Goal: Navigation & Orientation: Understand site structure

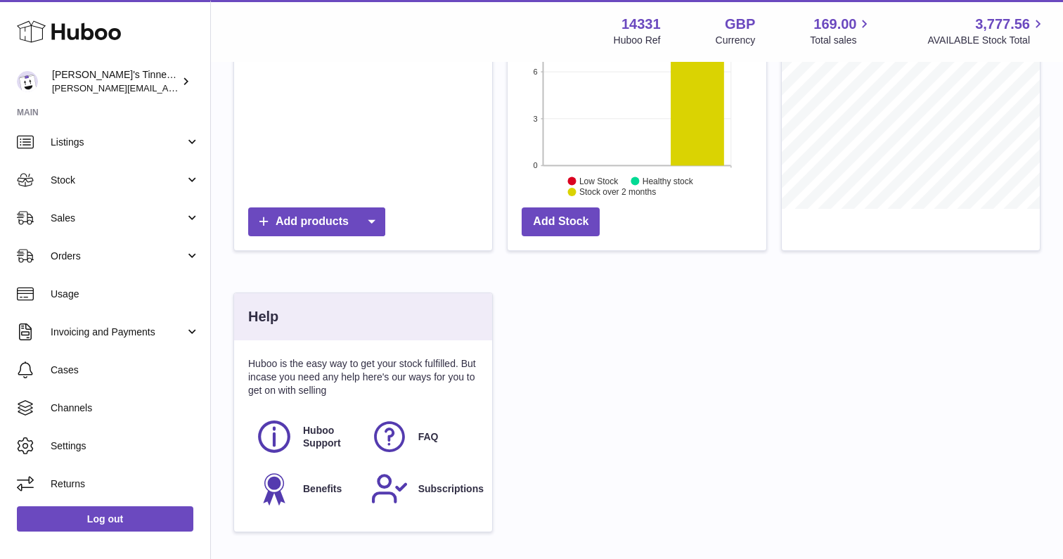
scroll to position [338, 0]
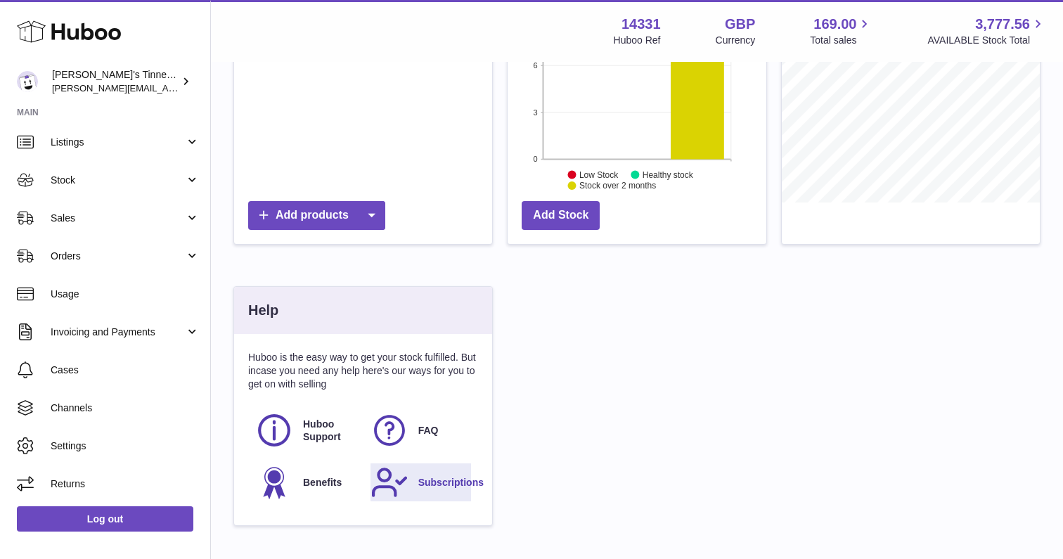
click at [418, 482] on span "Subscriptions" at bounding box center [450, 482] width 65 height 13
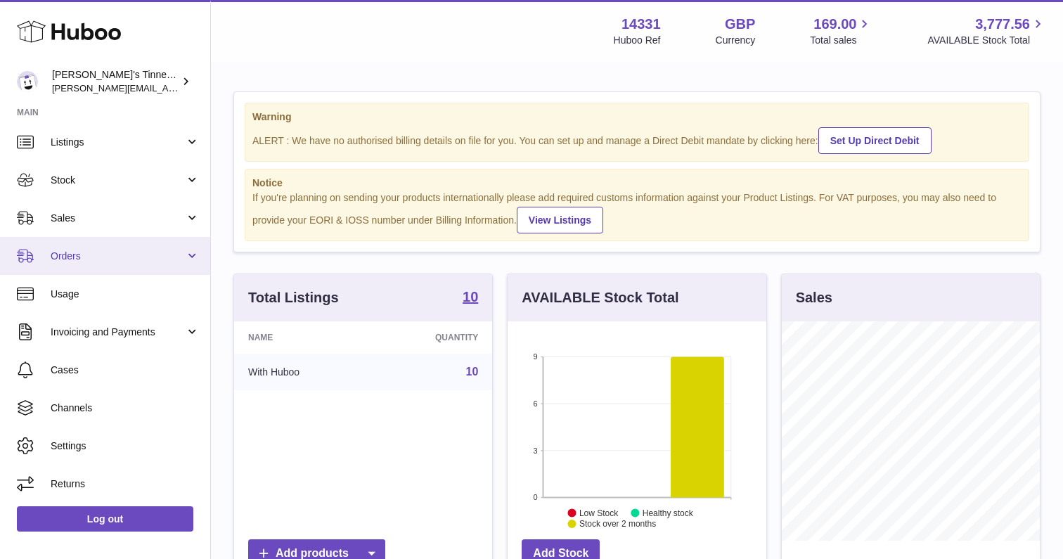
scroll to position [0, 0]
click at [96, 261] on link "Orders" at bounding box center [105, 256] width 210 height 38
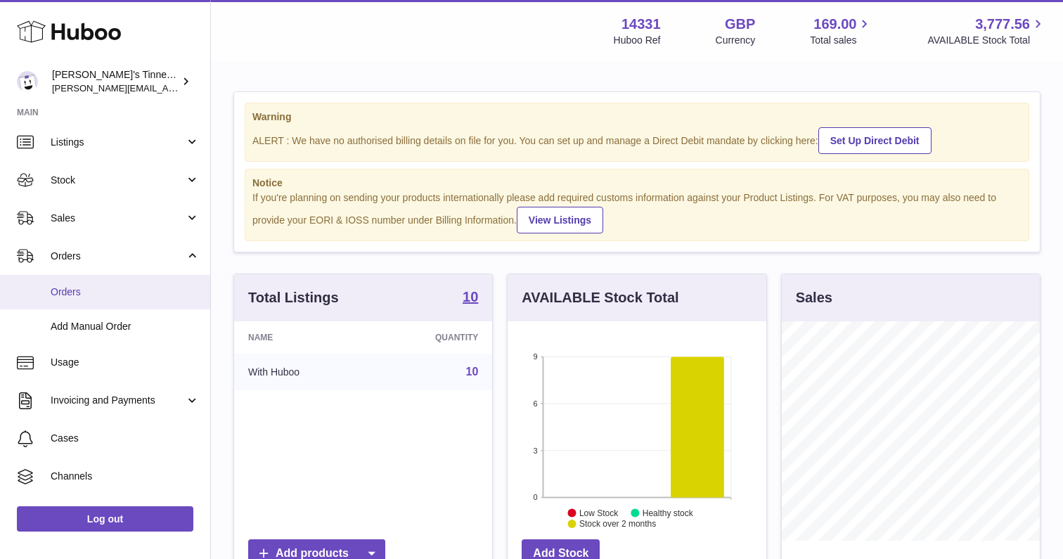
click at [89, 288] on span "Orders" at bounding box center [125, 291] width 149 height 13
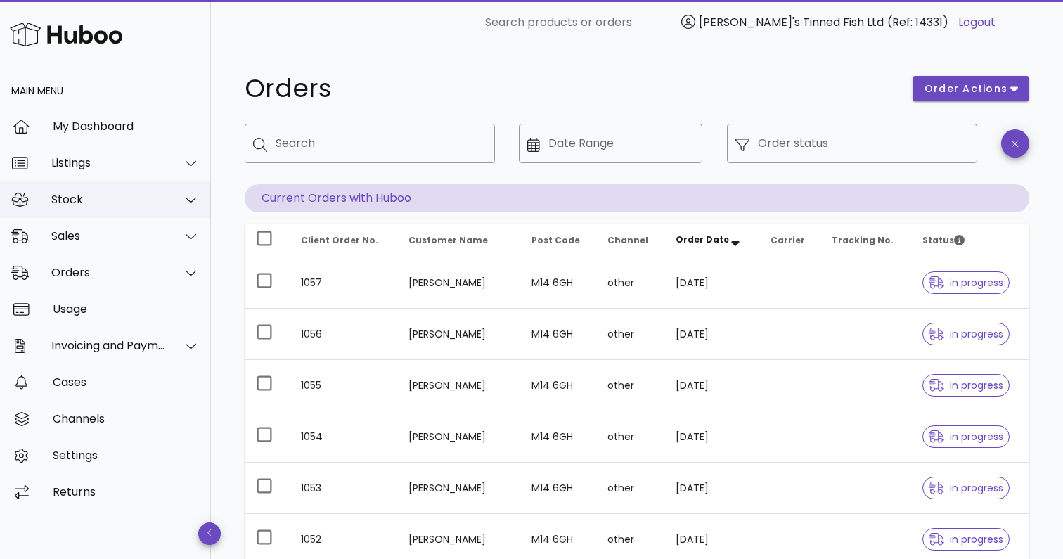
click at [74, 199] on div "Stock" at bounding box center [108, 199] width 115 height 13
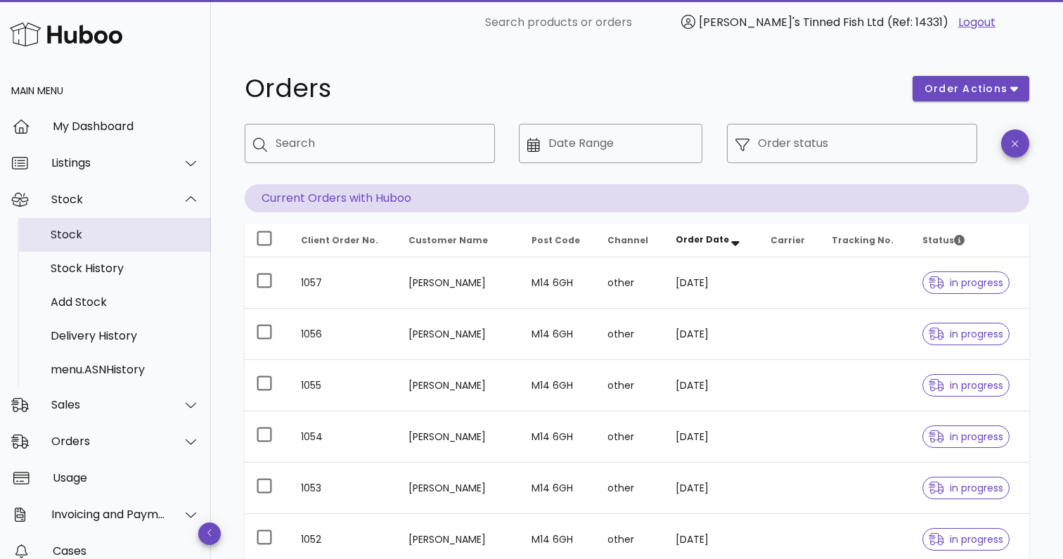
click at [73, 236] on div "Stock" at bounding box center [125, 234] width 149 height 13
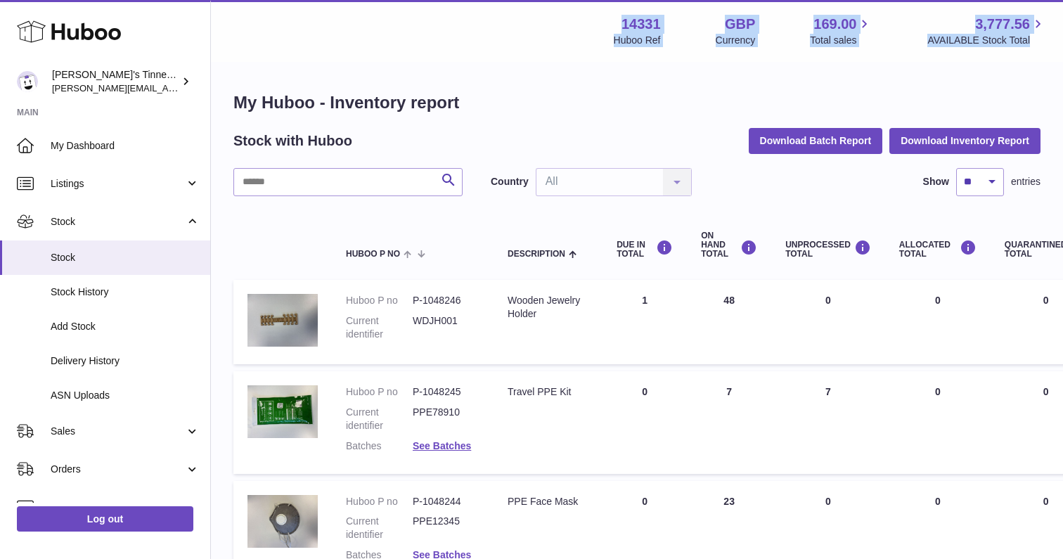
drag, startPoint x: 1043, startPoint y: 56, endPoint x: 611, endPoint y: 20, distance: 433.1
click at [611, 20] on div "Menu Huboo 14331 Huboo Ref GBP Currency 169.00 Total sales 3,777.56 AVAILABLE S…" at bounding box center [637, 31] width 852 height 62
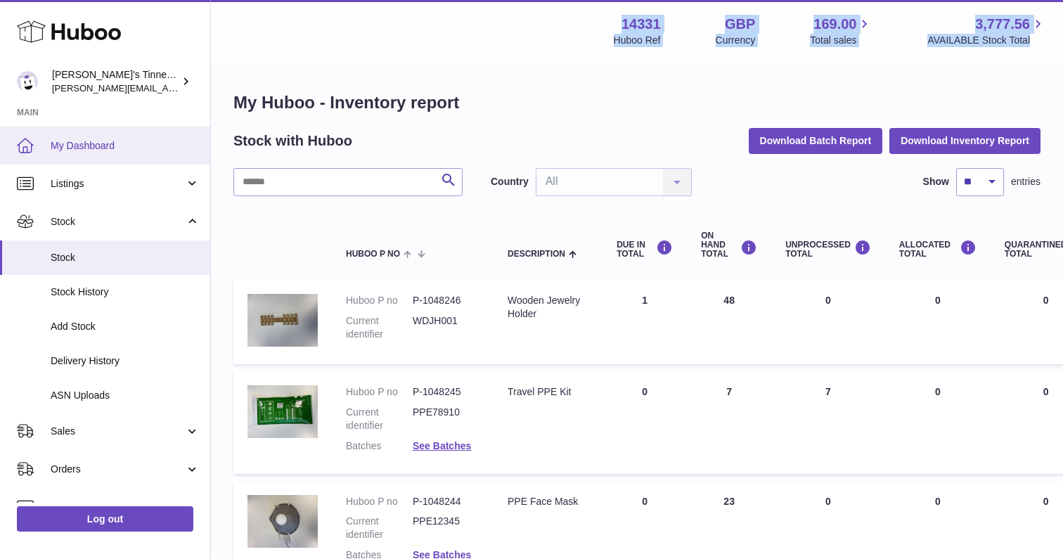
click at [108, 154] on link "My Dashboard" at bounding box center [105, 146] width 210 height 38
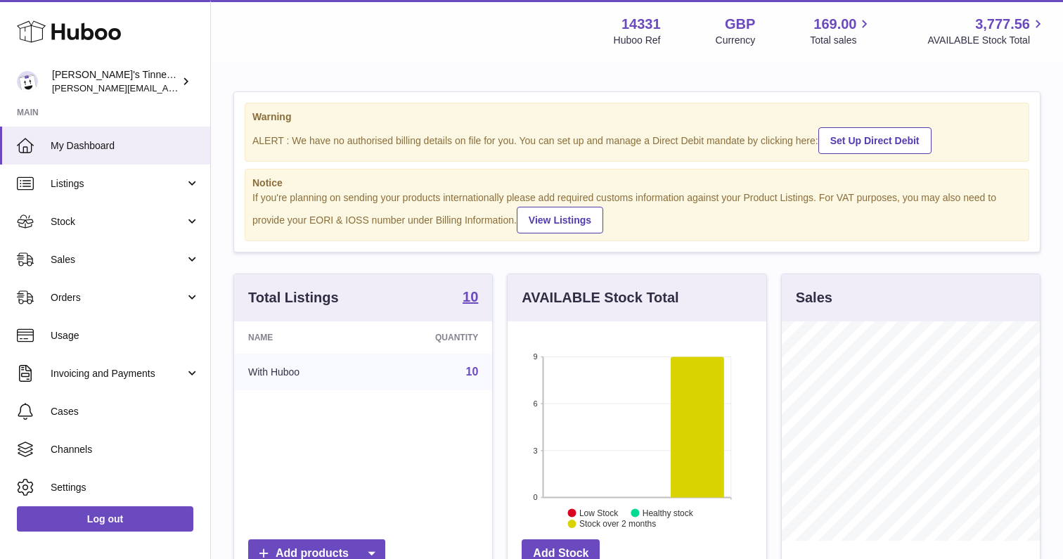
scroll to position [219, 259]
click at [67, 295] on span "Orders" at bounding box center [118, 297] width 134 height 13
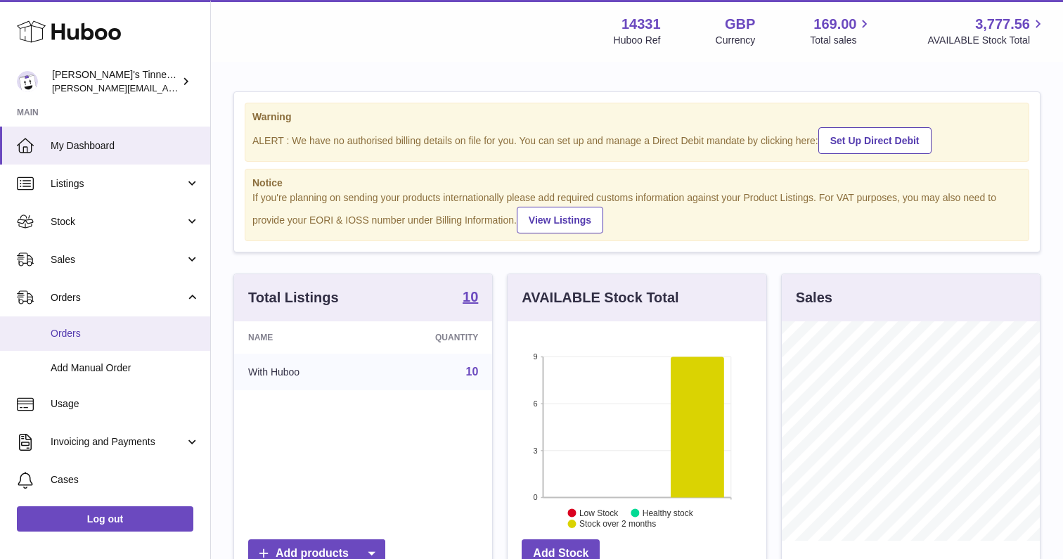
click at [66, 330] on span "Orders" at bounding box center [125, 333] width 149 height 13
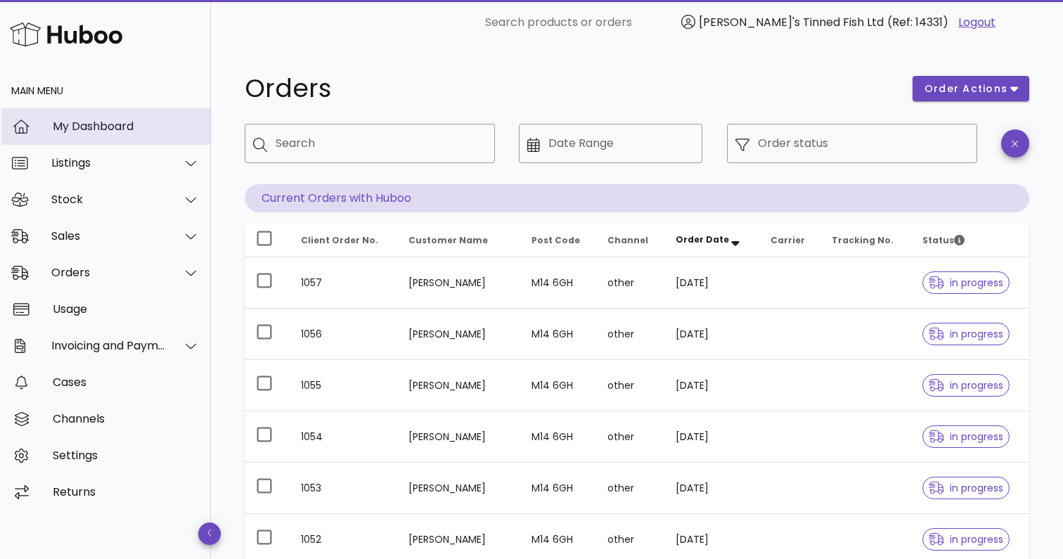
click at [80, 138] on div "My Dashboard" at bounding box center [126, 126] width 147 height 30
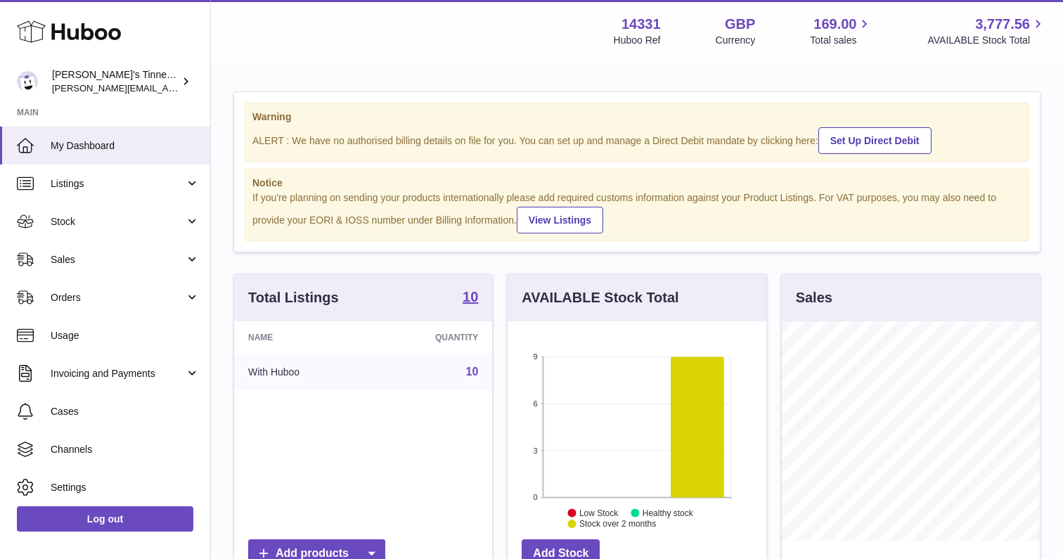
scroll to position [219, 259]
click at [118, 305] on link "Orders" at bounding box center [105, 297] width 210 height 38
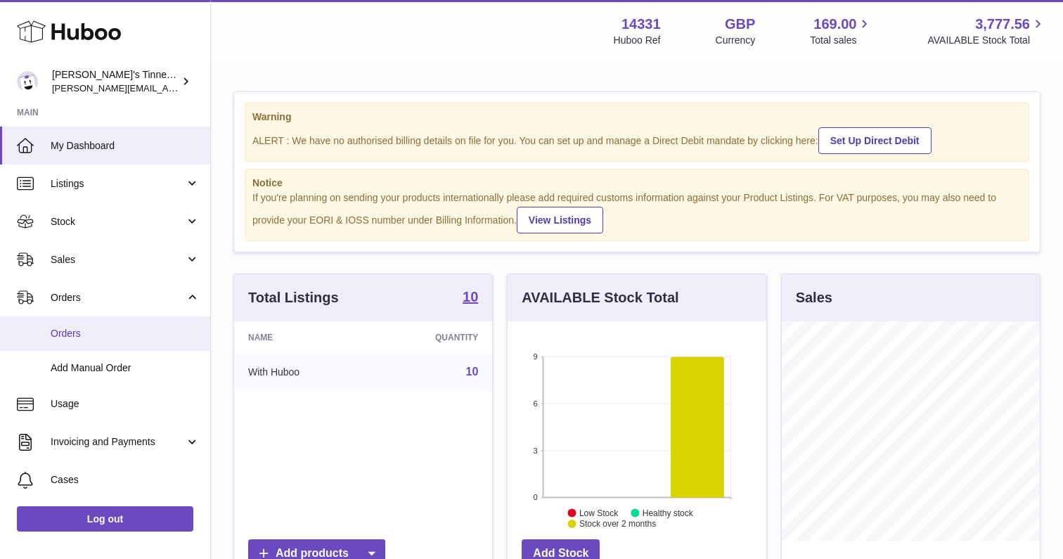
click at [96, 332] on span "Orders" at bounding box center [125, 333] width 149 height 13
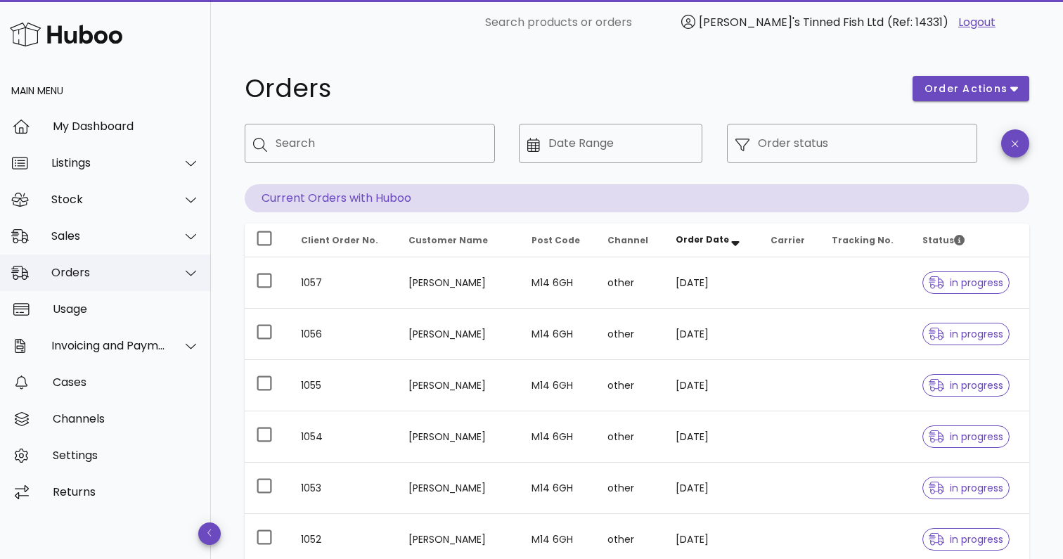
click at [144, 276] on div "Orders" at bounding box center [108, 272] width 115 height 13
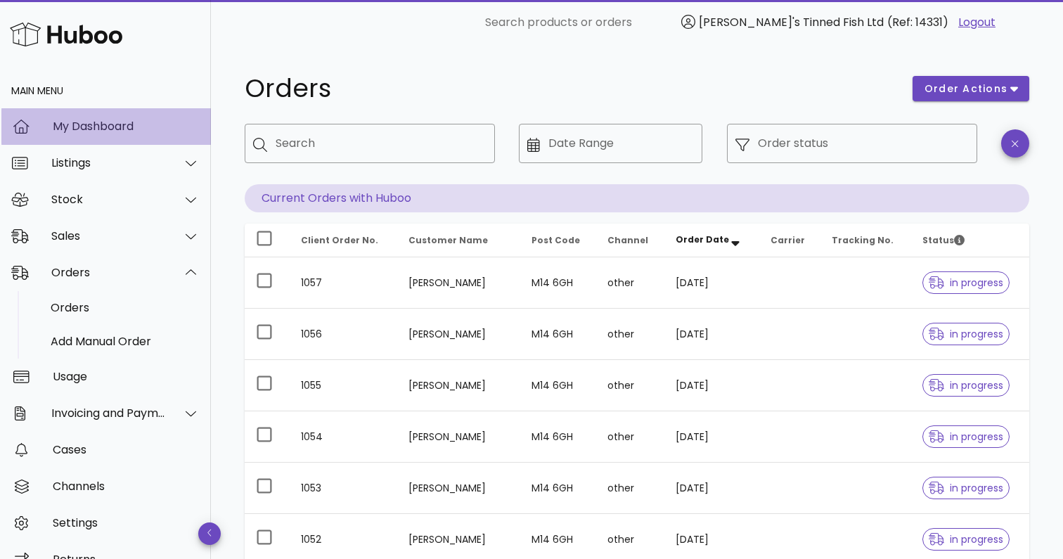
click at [105, 133] on div "My Dashboard" at bounding box center [126, 125] width 147 height 13
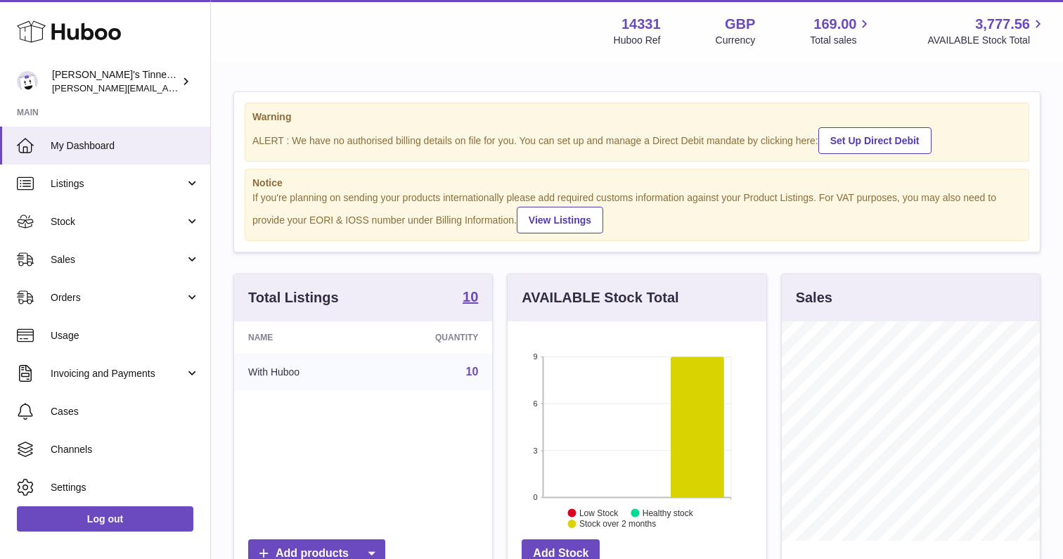
scroll to position [219, 259]
click at [223, 96] on div "Warning ALERT : We have no authorised billing details on file for you. You can …" at bounding box center [637, 484] width 852 height 843
click at [119, 80] on div "[PERSON_NAME]'s Tinned Fish Ltd [PERSON_NAME][EMAIL_ADDRESS][PERSON_NAME][DOMAI…" at bounding box center [115, 81] width 127 height 27
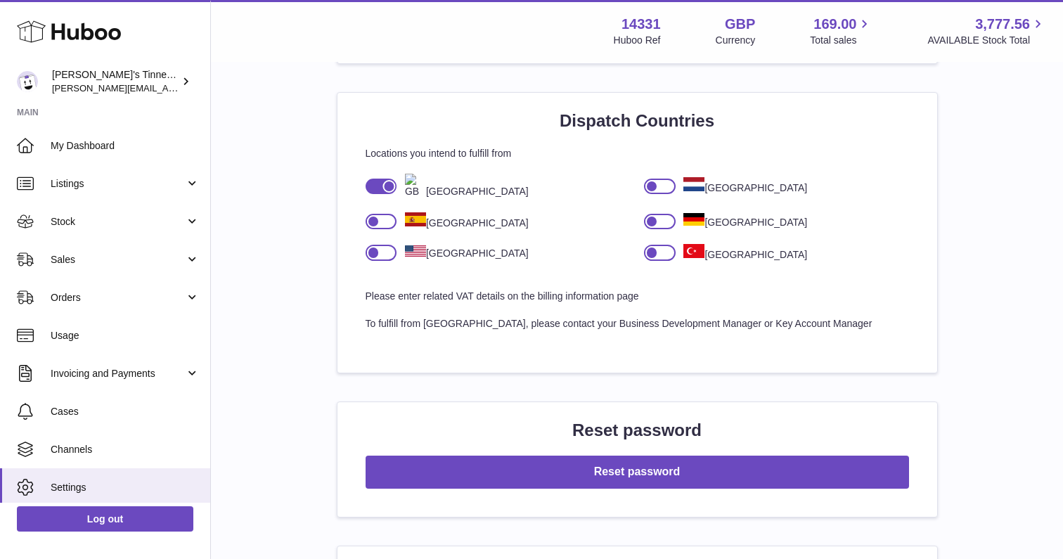
scroll to position [922, 0]
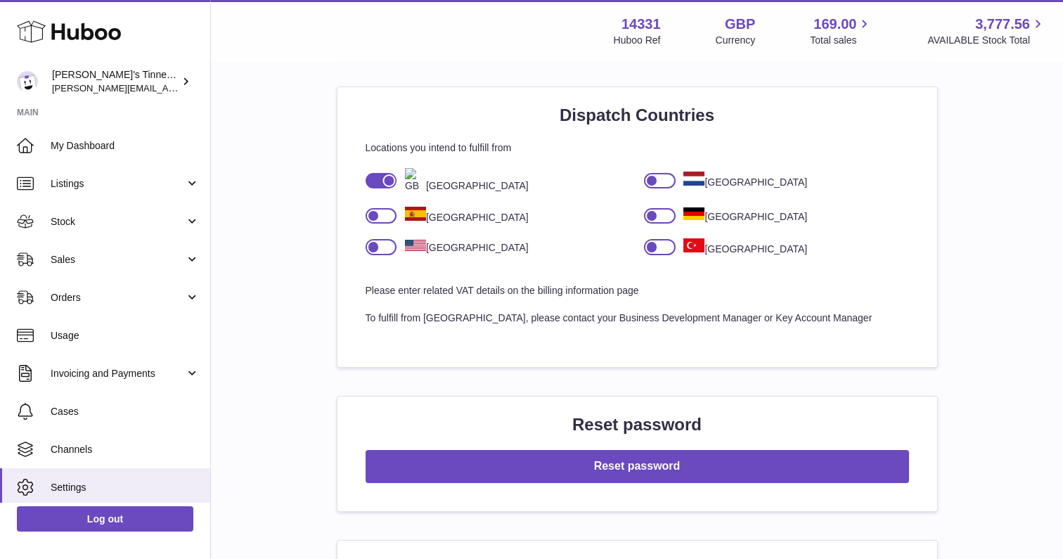
click at [663, 239] on div at bounding box center [660, 246] width 32 height 15
click at [663, 240] on div at bounding box center [667, 246] width 13 height 13
drag, startPoint x: 840, startPoint y: 298, endPoint x: 365, endPoint y: 297, distance: 475.1
click at [365, 311] on p "To fulfill from [GEOGRAPHIC_DATA], please contact your Business Development Man…" at bounding box center [636, 317] width 543 height 13
click at [590, 207] on div "[GEOGRAPHIC_DATA]" at bounding box center [497, 223] width 279 height 32
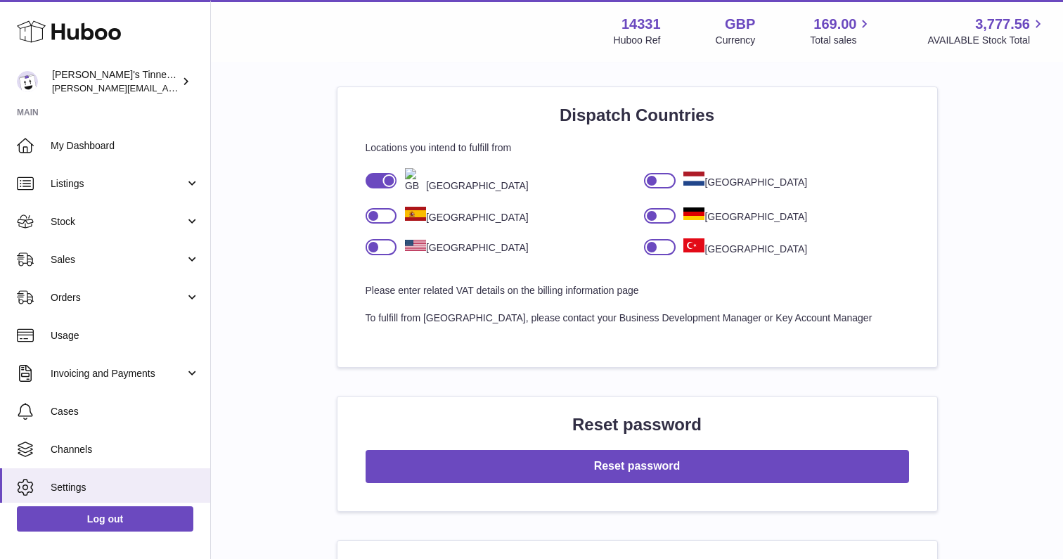
click at [616, 238] on div "[GEOGRAPHIC_DATA]" at bounding box center [497, 254] width 279 height 32
click at [662, 239] on div at bounding box center [660, 246] width 32 height 15
click at [408, 171] on img at bounding box center [415, 180] width 21 height 25
click at [414, 169] on img at bounding box center [415, 180] width 21 height 25
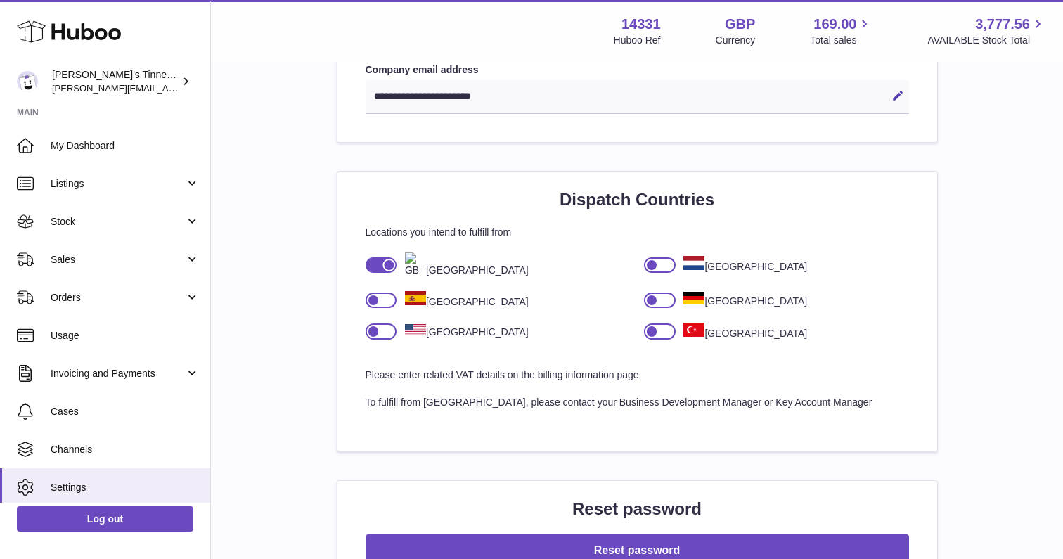
scroll to position [839, 0]
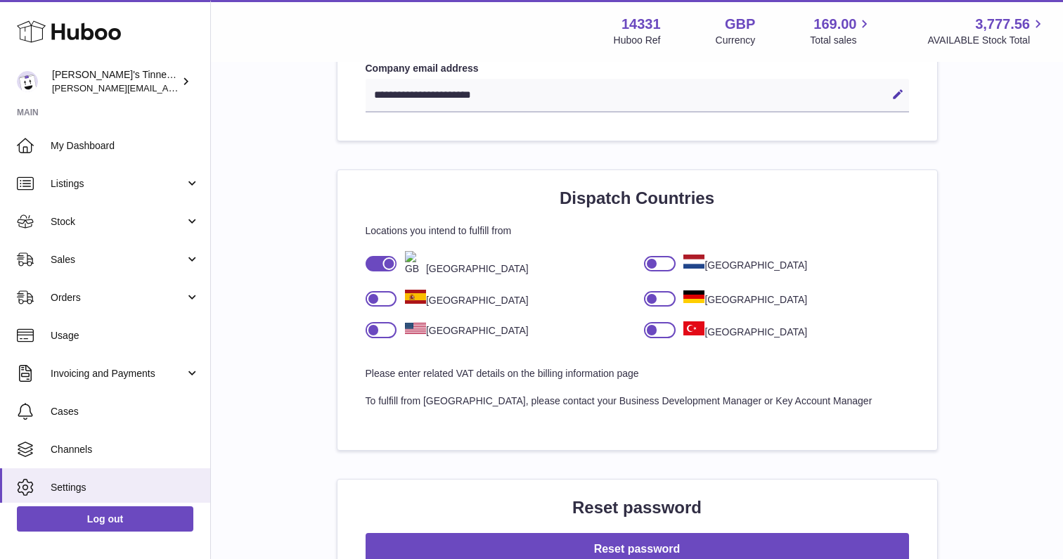
drag, startPoint x: 425, startPoint y: 248, endPoint x: 404, endPoint y: 248, distance: 21.1
click at [404, 251] on div "United Kingdom" at bounding box center [461, 263] width 131 height 25
click at [465, 261] on div "United Kingdom" at bounding box center [497, 270] width 279 height 39
click at [519, 254] on div "United Kingdom" at bounding box center [497, 270] width 279 height 39
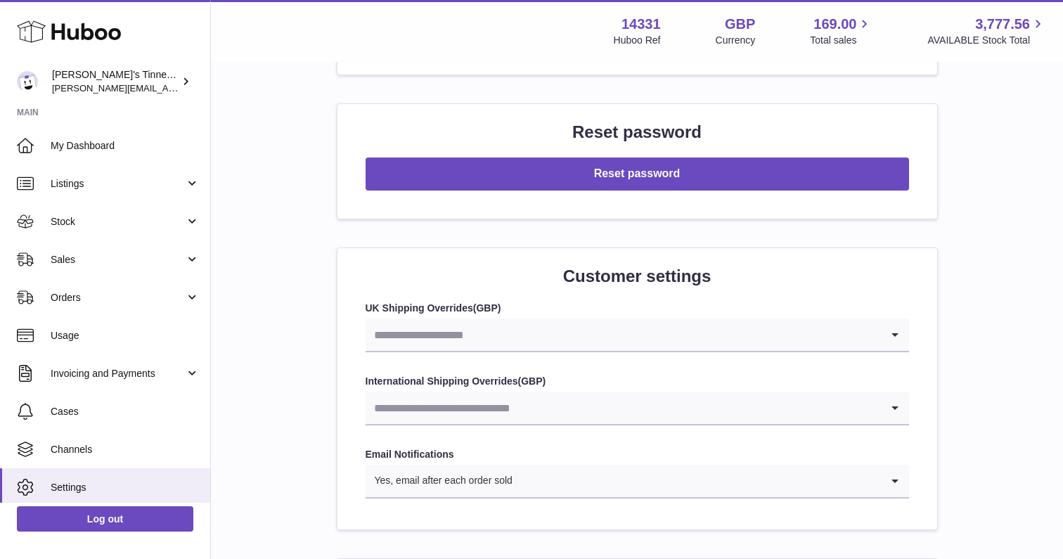
scroll to position [833, 0]
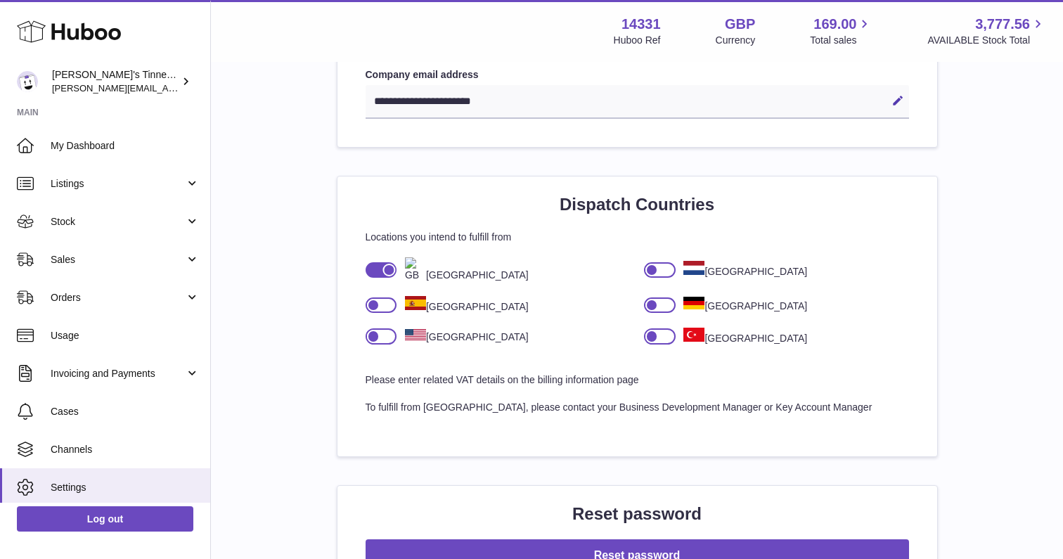
click at [506, 260] on div "[GEOGRAPHIC_DATA]" at bounding box center [461, 269] width 131 height 25
click at [846, 260] on div "[GEOGRAPHIC_DATA]" at bounding box center [776, 276] width 279 height 39
click at [137, 293] on span "Orders" at bounding box center [118, 297] width 134 height 13
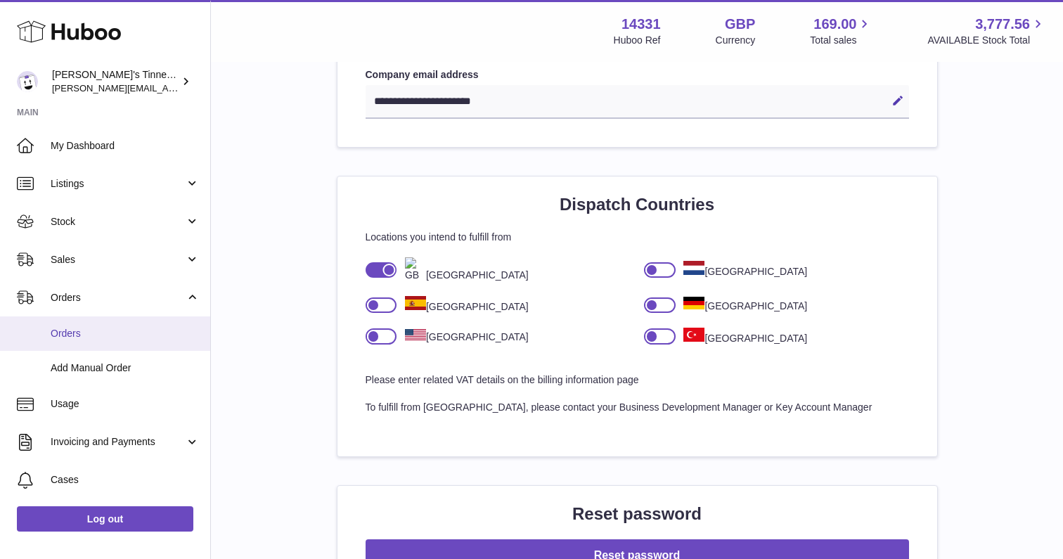
click at [89, 334] on span "Orders" at bounding box center [125, 333] width 149 height 13
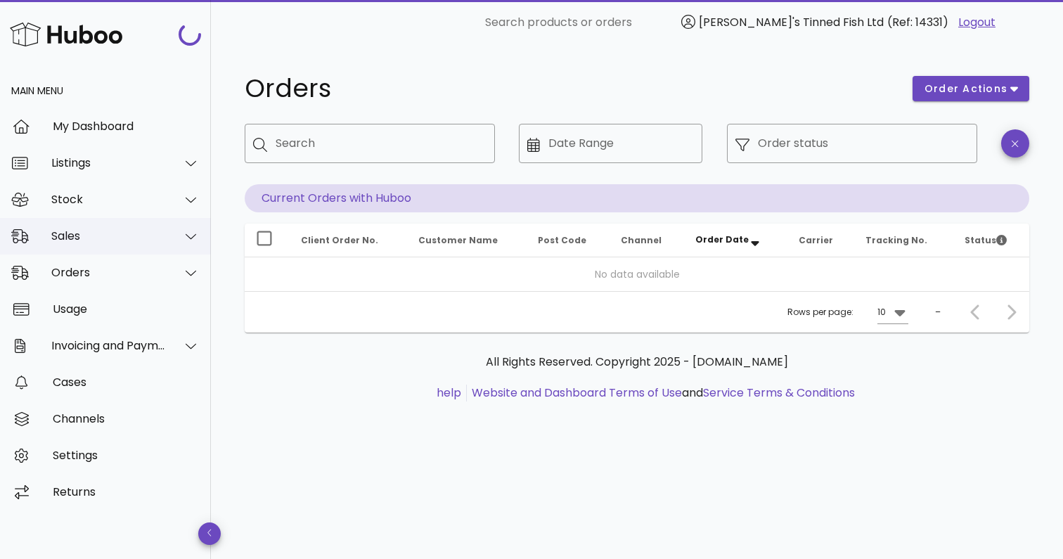
click at [104, 242] on div "Sales" at bounding box center [108, 235] width 115 height 13
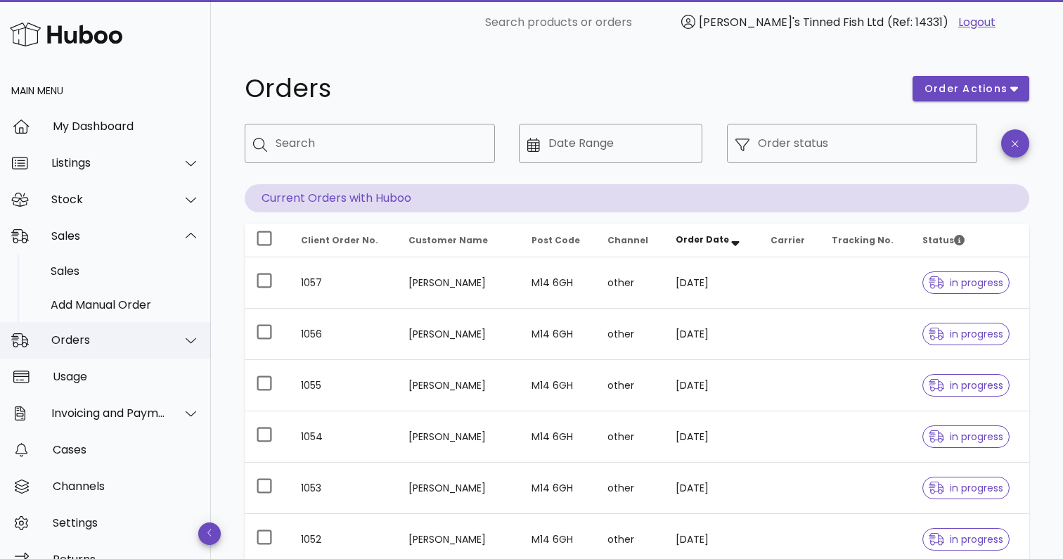
click at [84, 347] on div "Orders" at bounding box center [105, 340] width 211 height 37
click at [113, 203] on div "Stock" at bounding box center [108, 199] width 115 height 13
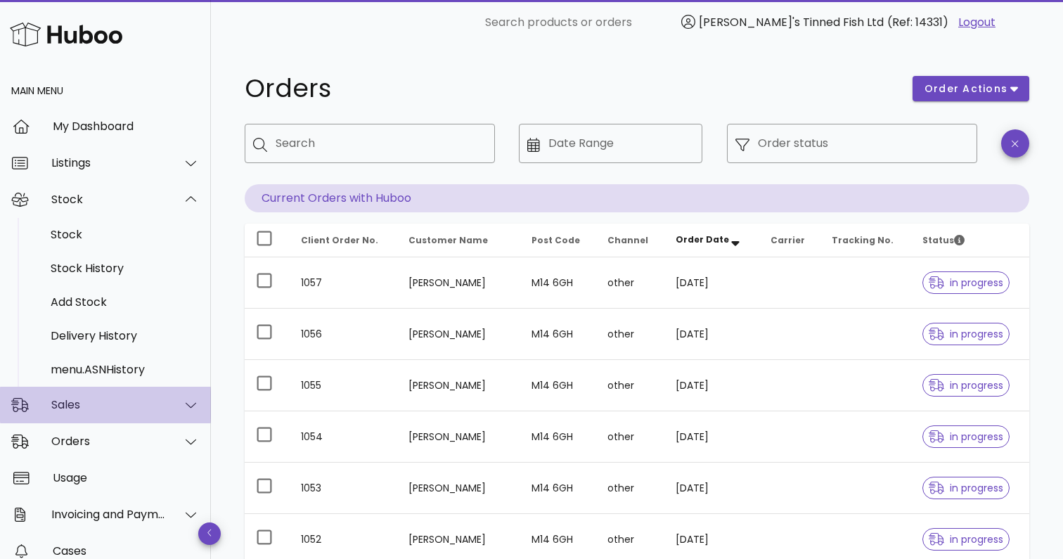
click at [90, 403] on div "Sales" at bounding box center [108, 404] width 115 height 13
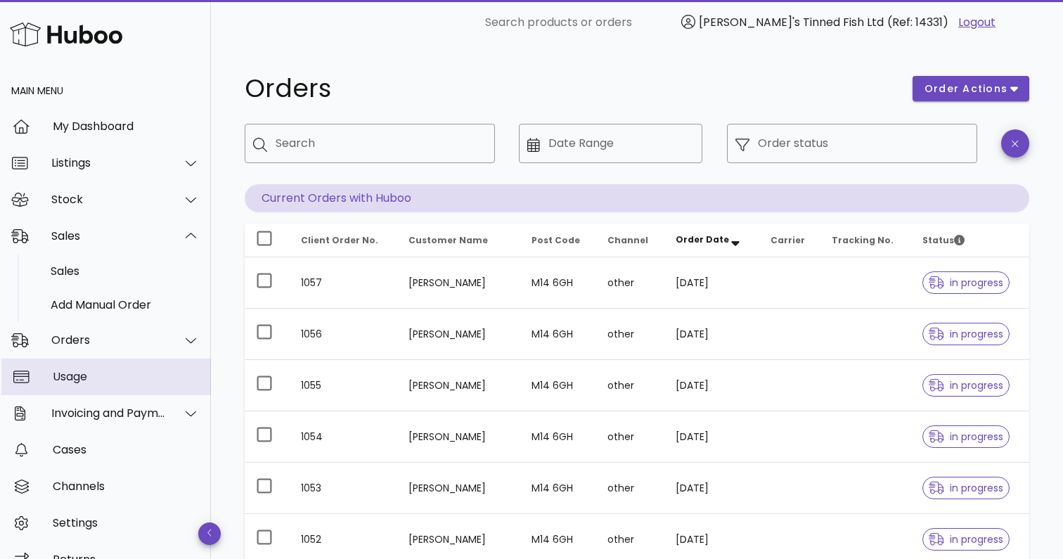
click at [101, 375] on div "Usage" at bounding box center [126, 376] width 147 height 13
click at [111, 418] on div "Invoicing and Payments" at bounding box center [108, 412] width 115 height 13
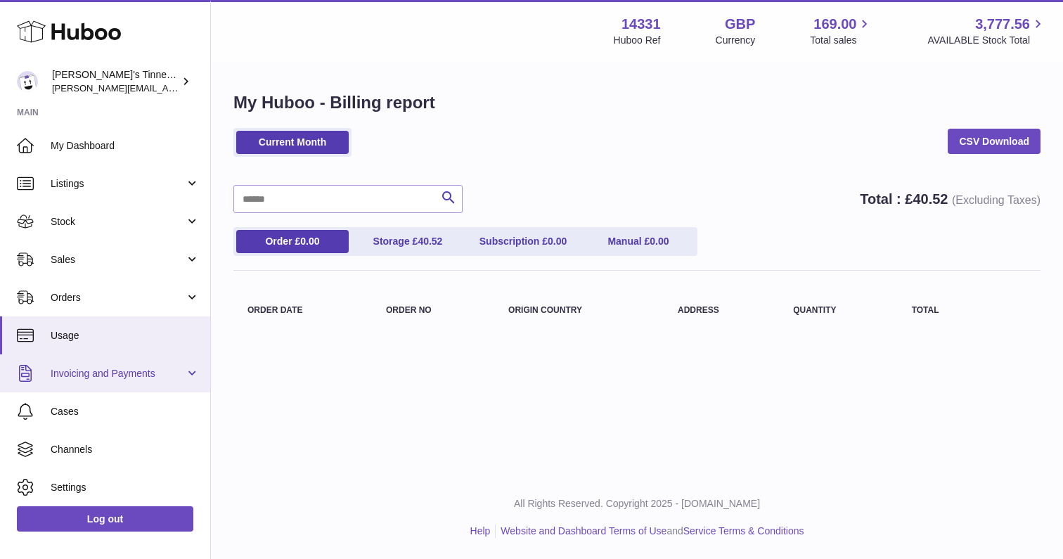
click at [121, 376] on span "Invoicing and Payments" at bounding box center [118, 373] width 134 height 13
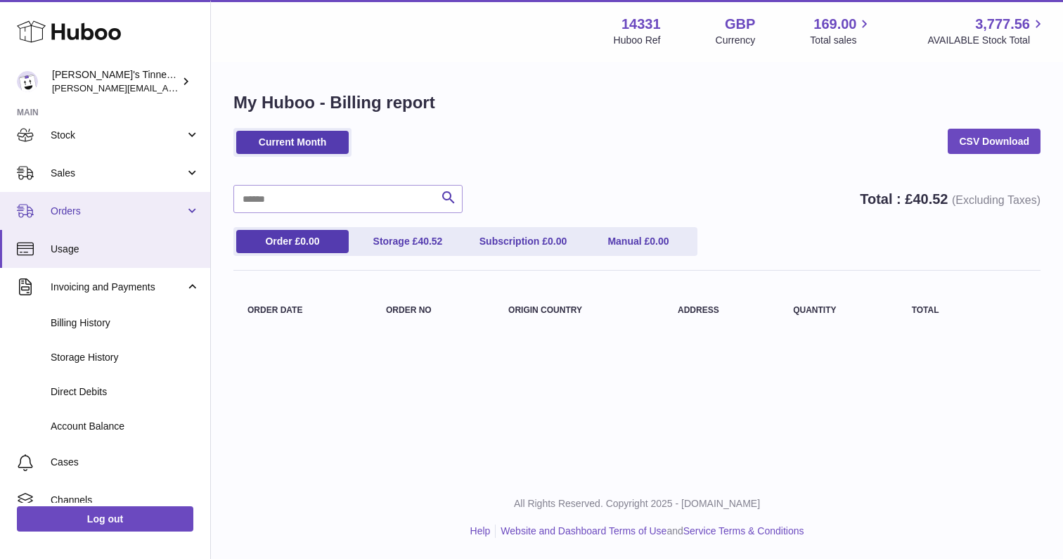
click at [117, 216] on link "Orders" at bounding box center [105, 211] width 210 height 38
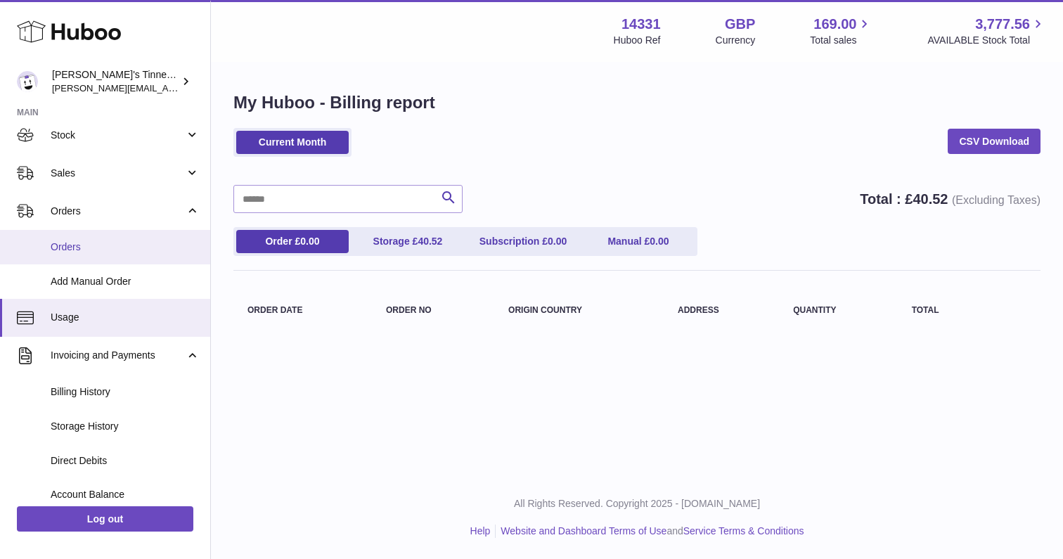
click at [95, 242] on span "Orders" at bounding box center [125, 246] width 149 height 13
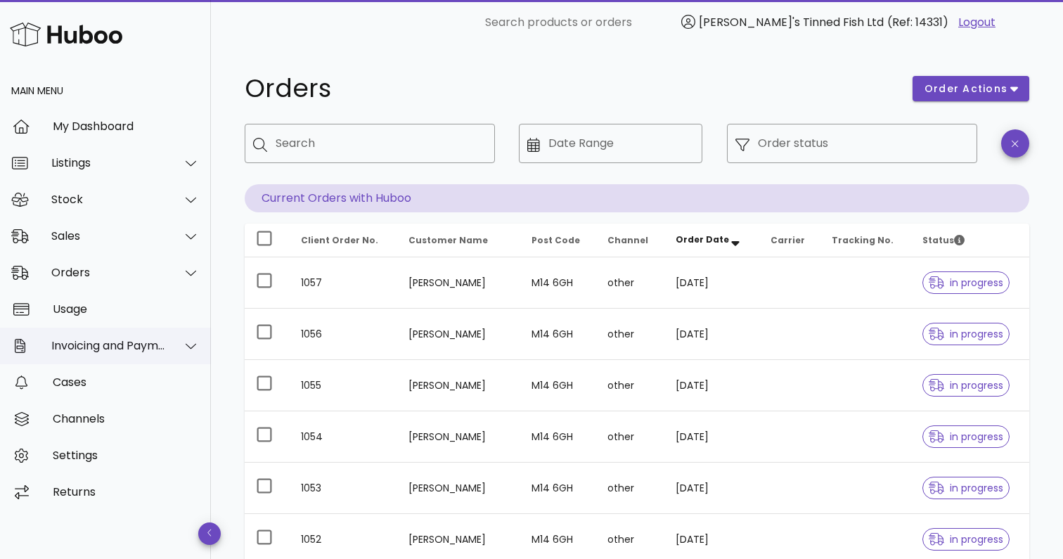
click at [190, 350] on icon at bounding box center [191, 345] width 11 height 13
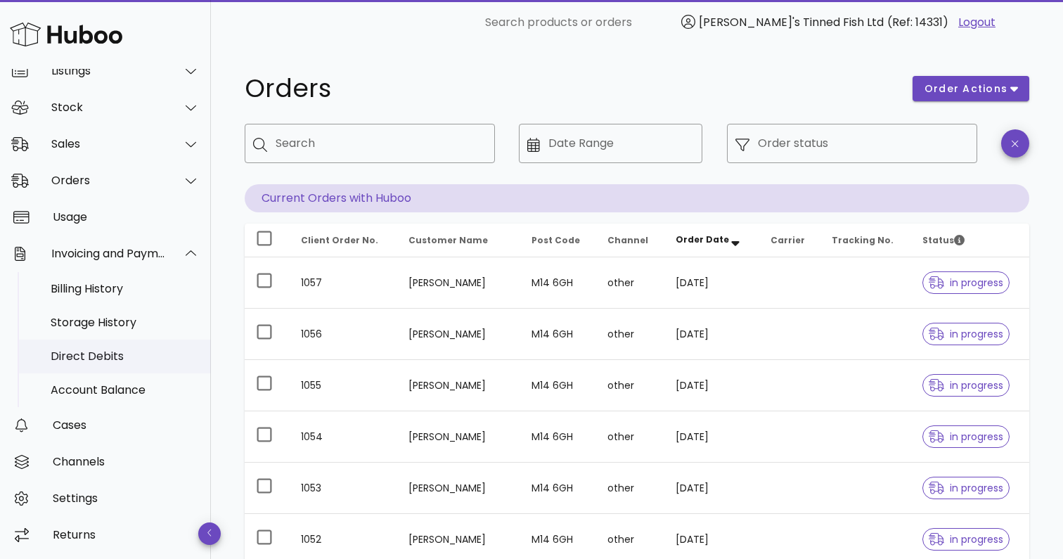
scroll to position [92, 0]
click at [172, 142] on div at bounding box center [183, 144] width 34 height 35
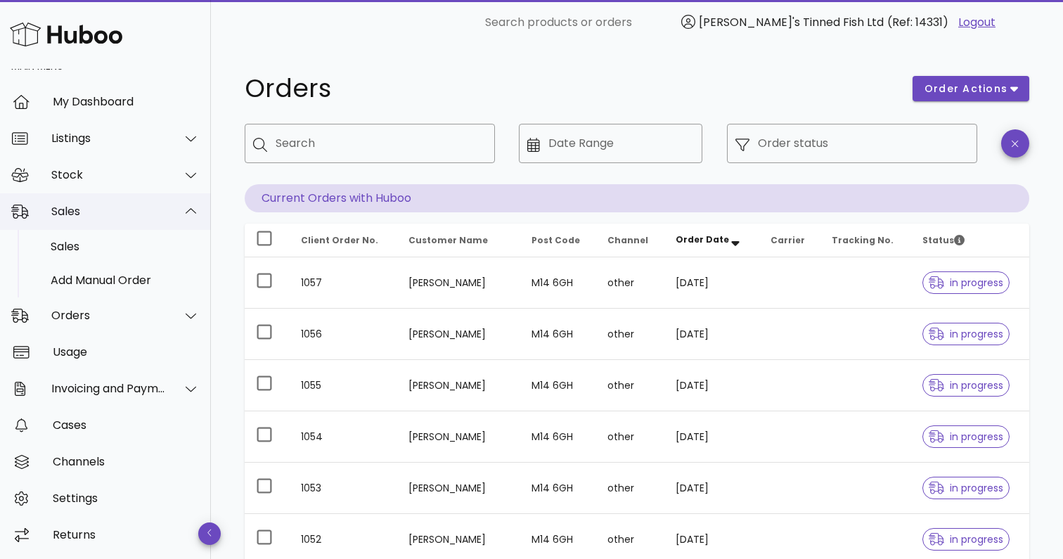
scroll to position [25, 0]
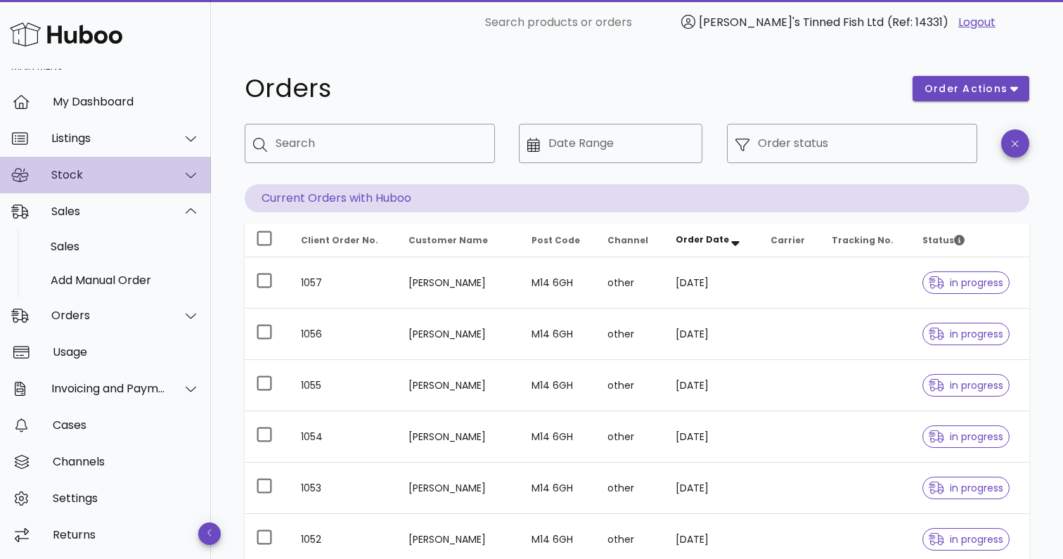
click at [176, 164] on div at bounding box center [183, 174] width 34 height 35
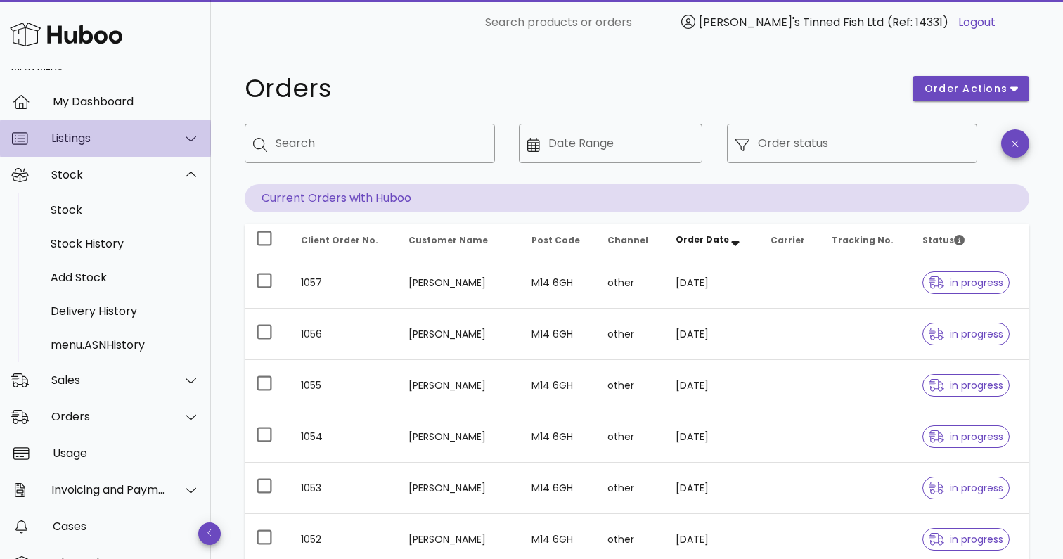
click at [175, 143] on div at bounding box center [183, 138] width 34 height 35
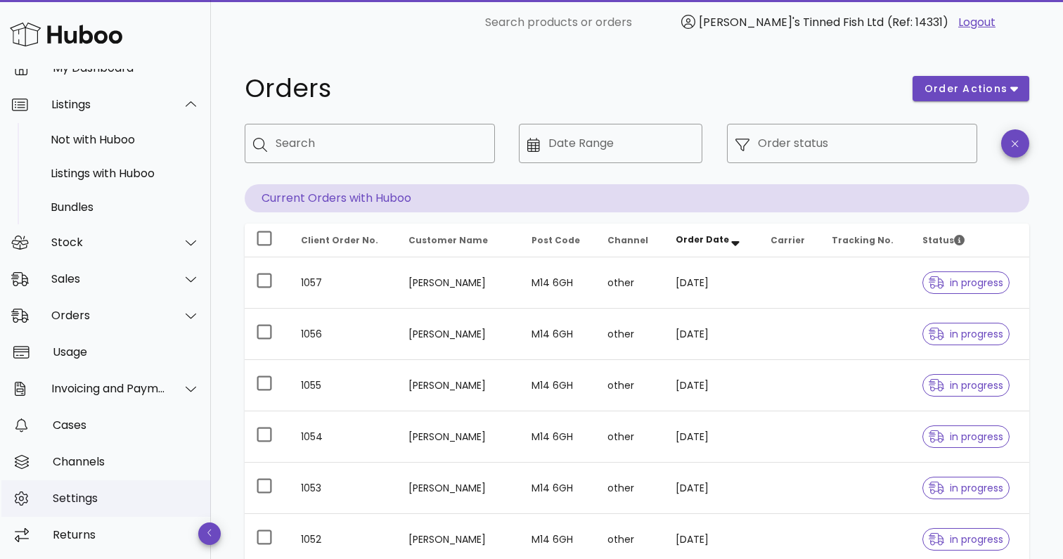
scroll to position [58, 0]
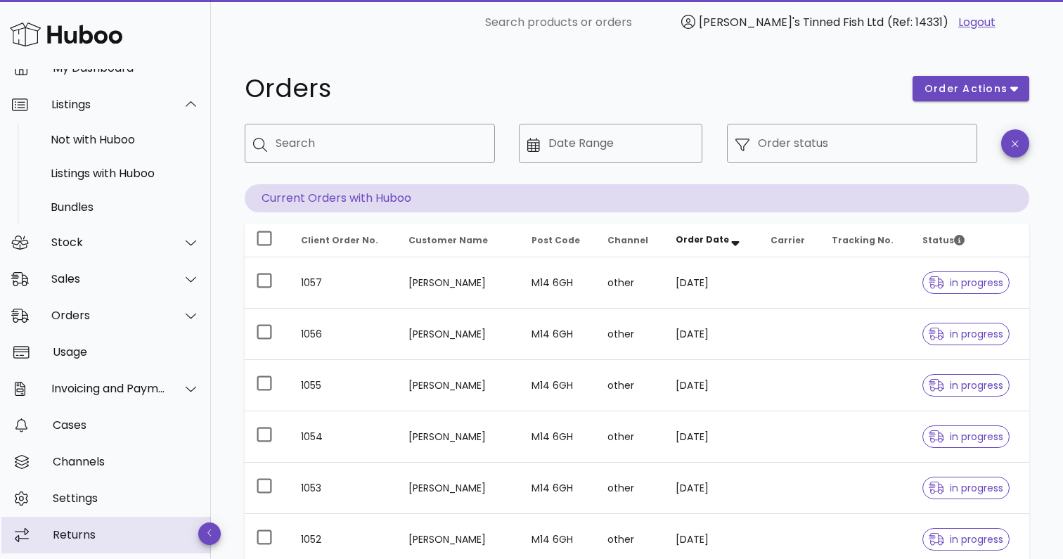
click at [74, 528] on div "Returns" at bounding box center [126, 534] width 147 height 13
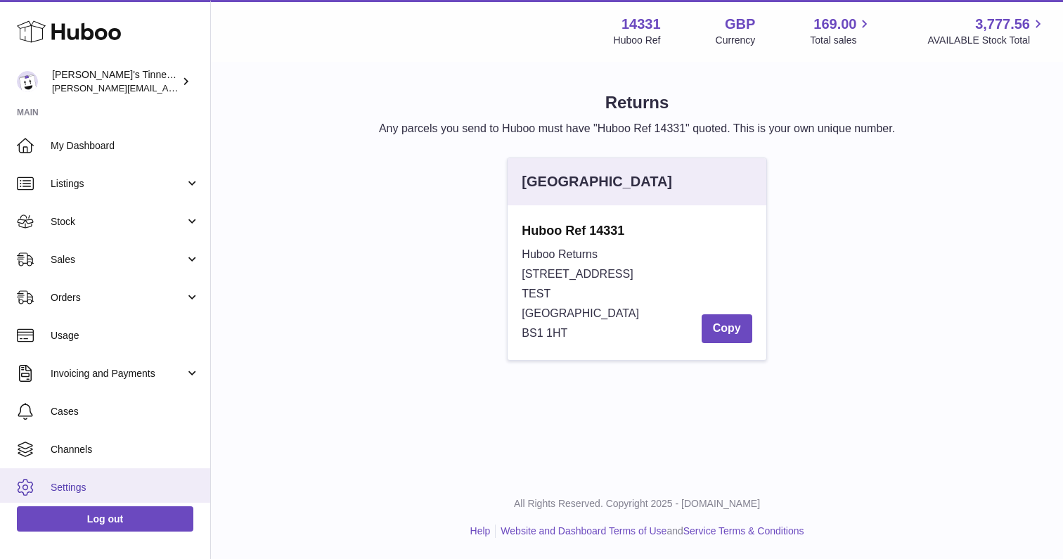
click at [97, 483] on span "Settings" at bounding box center [125, 487] width 149 height 13
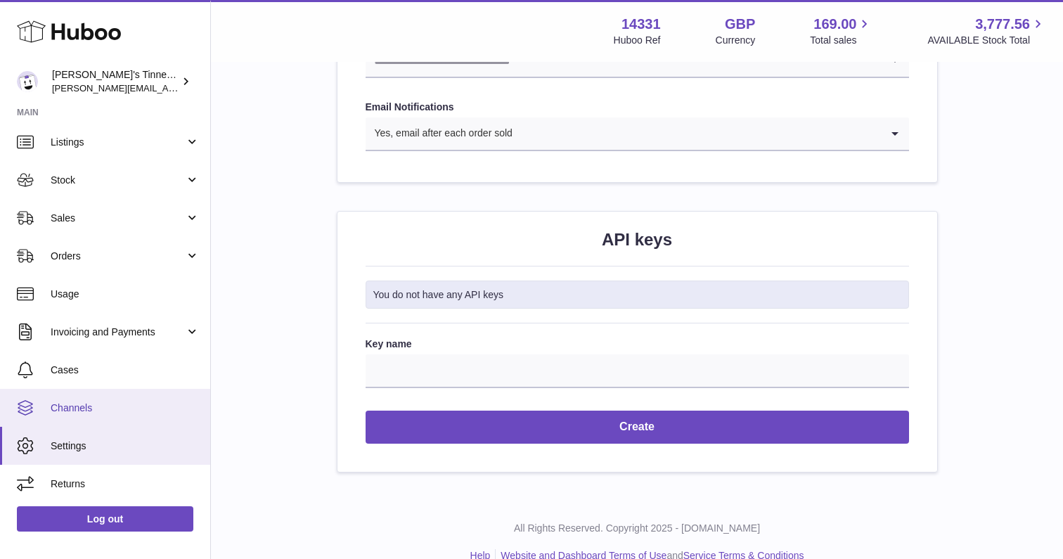
scroll to position [41, 0]
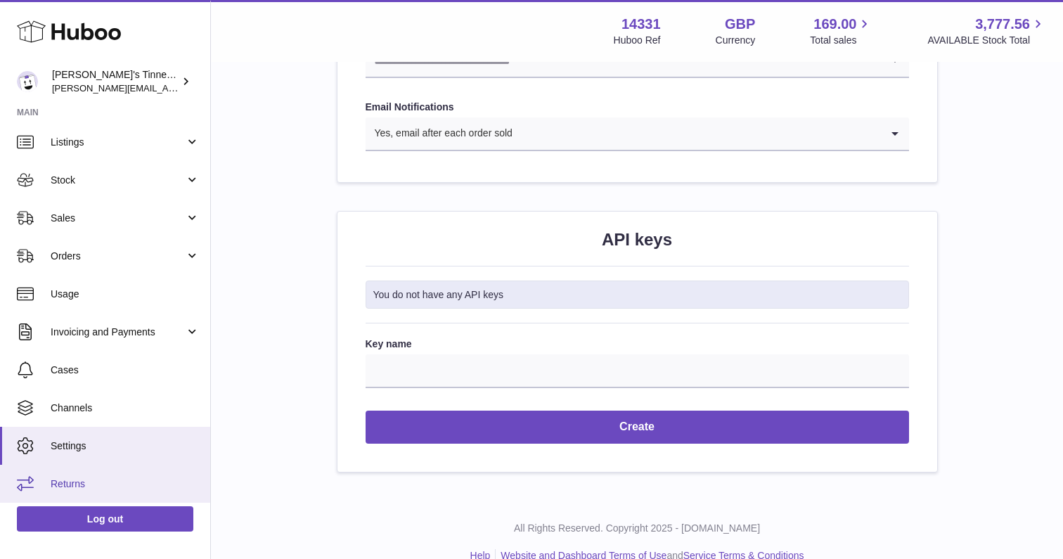
click at [96, 477] on span "Returns" at bounding box center [125, 483] width 149 height 13
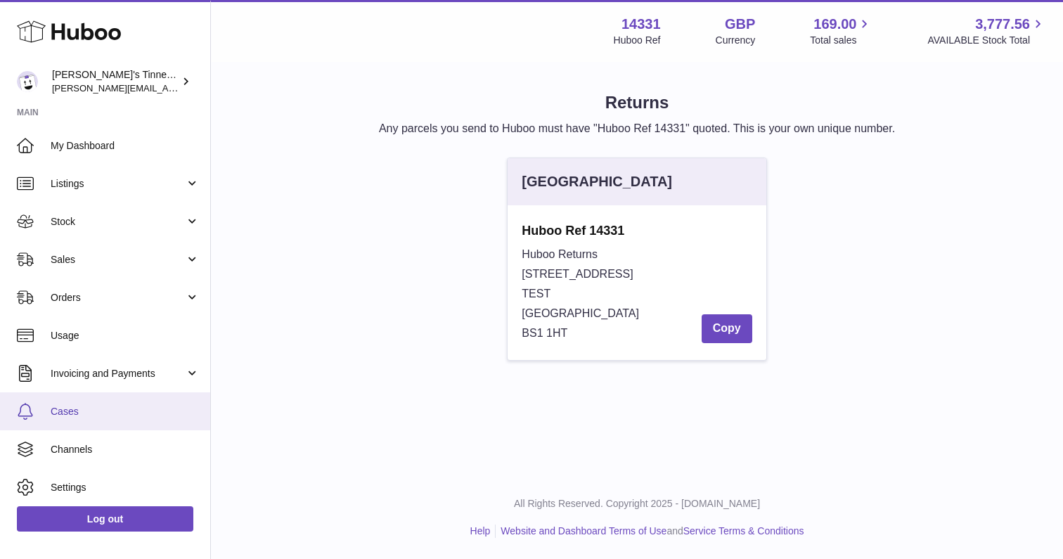
click at [95, 409] on span "Cases" at bounding box center [125, 411] width 149 height 13
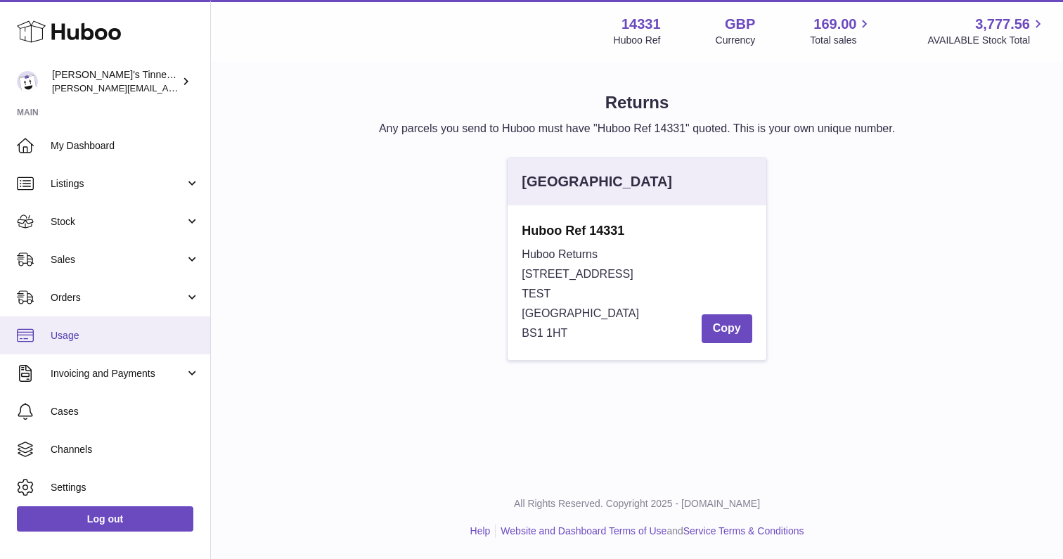
click at [122, 343] on link "Usage" at bounding box center [105, 335] width 210 height 38
